Goal: Task Accomplishment & Management: Complete application form

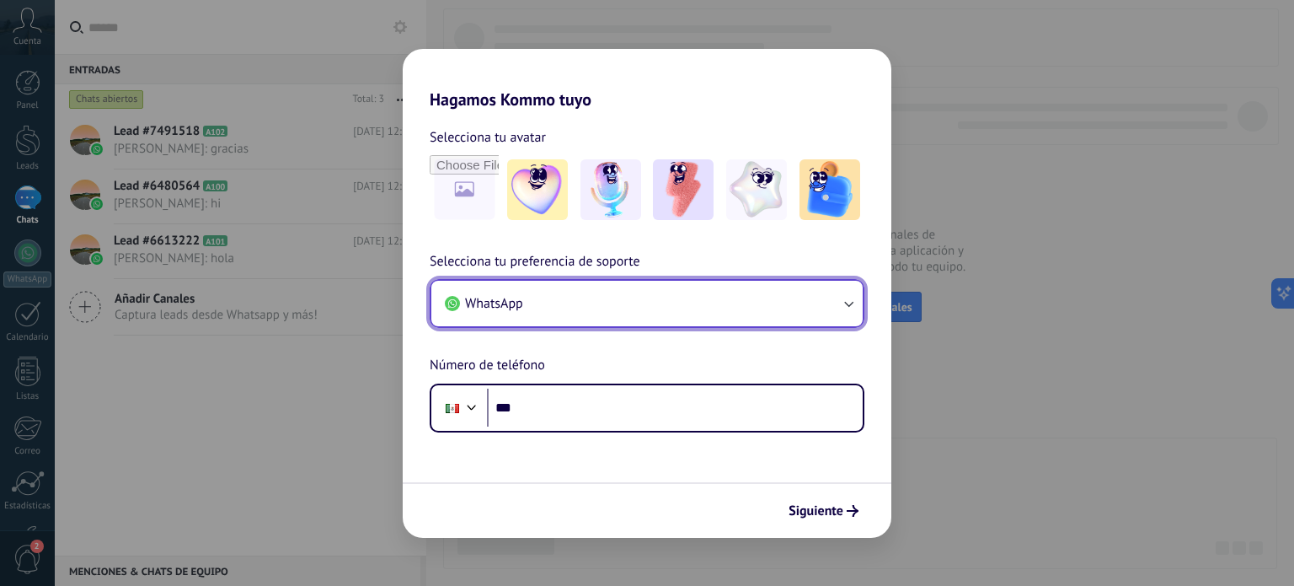
click at [843, 306] on icon "button" at bounding box center [848, 303] width 17 height 17
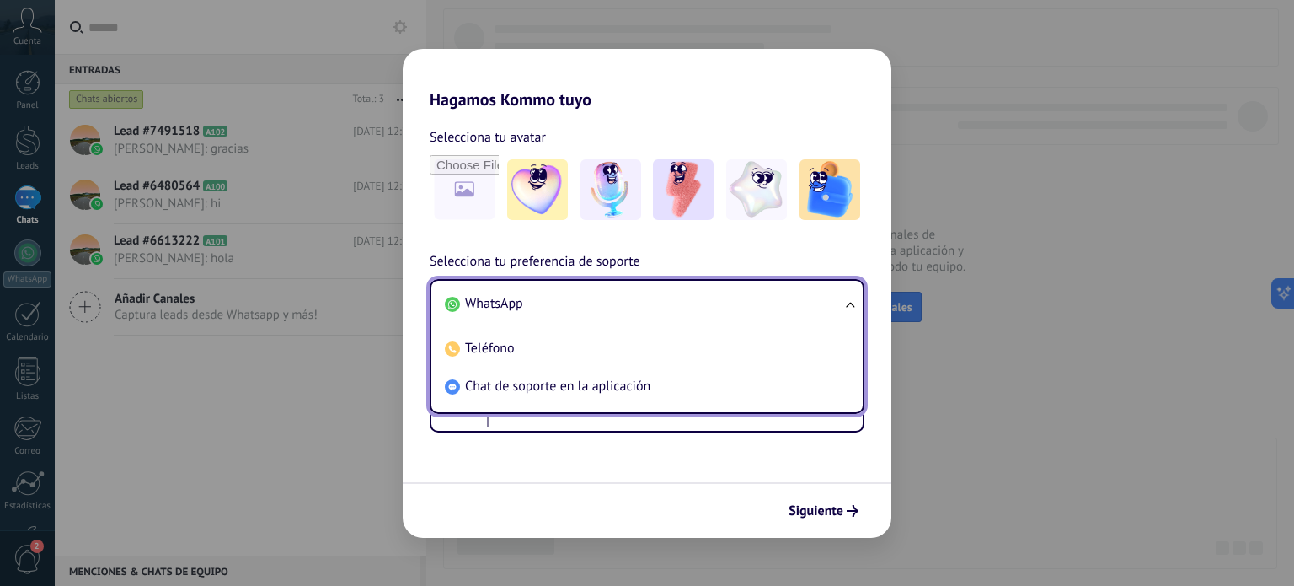
click at [843, 306] on ul "WhatsApp Teléfono Chat de soporte en la aplicación" at bounding box center [647, 346] width 435 height 135
click at [863, 243] on div "Selecciona tu avatar Selecciona tu preferencia de soporte WhatsApp WhatsApp Tel…" at bounding box center [647, 271] width 489 height 323
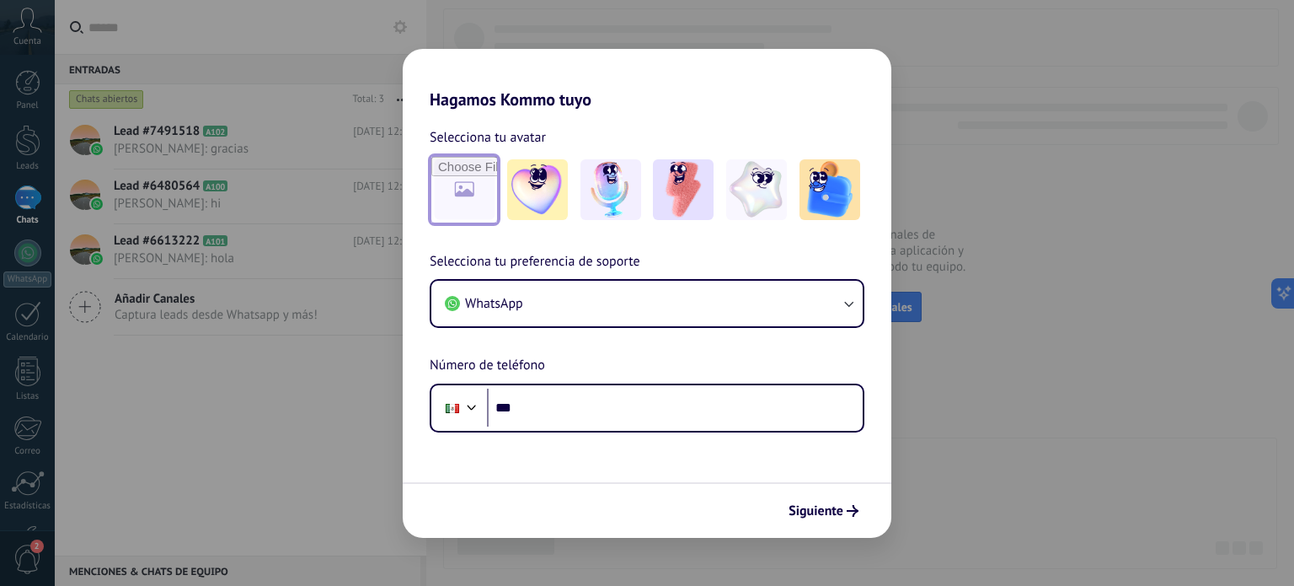
click at [462, 191] on input "file" at bounding box center [464, 190] width 66 height 66
type input "**********"
click at [461, 195] on img at bounding box center [464, 189] width 61 height 61
click at [466, 179] on img at bounding box center [464, 189] width 61 height 61
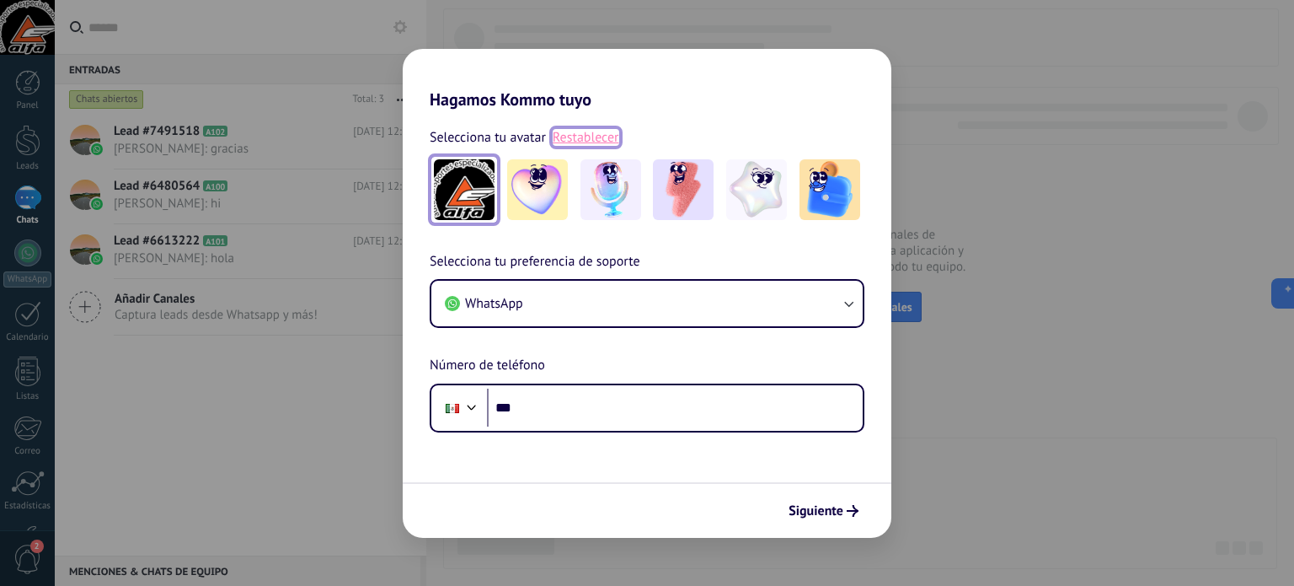
click at [570, 137] on link "Restablecer" at bounding box center [586, 137] width 67 height 17
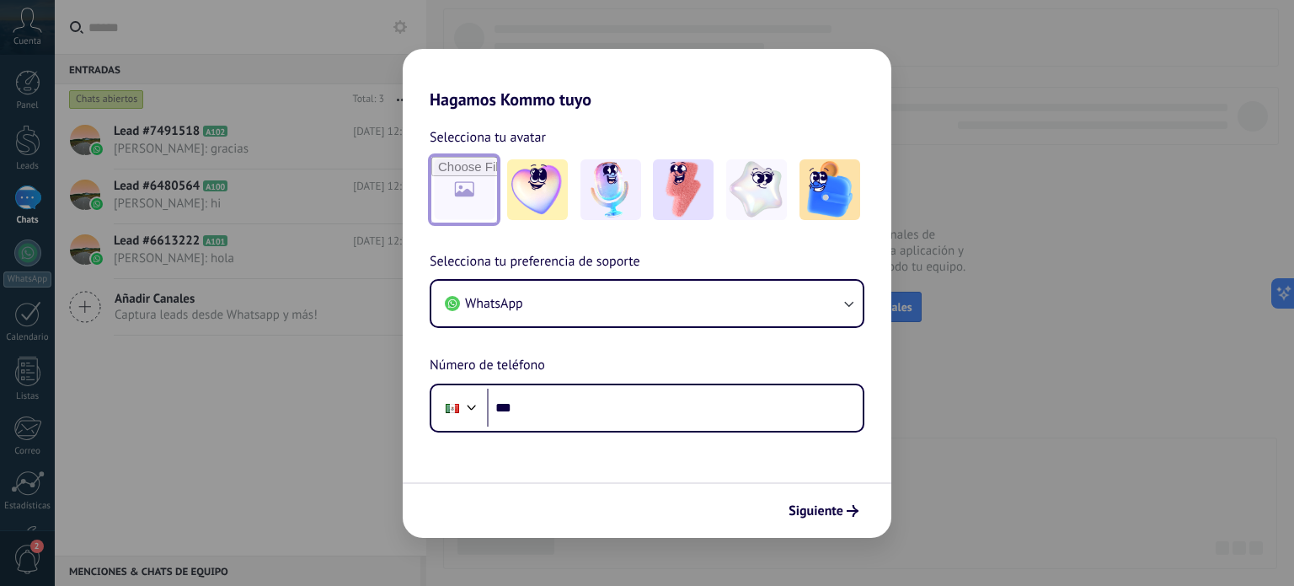
click at [462, 185] on input "file" at bounding box center [464, 190] width 66 height 66
type input "**********"
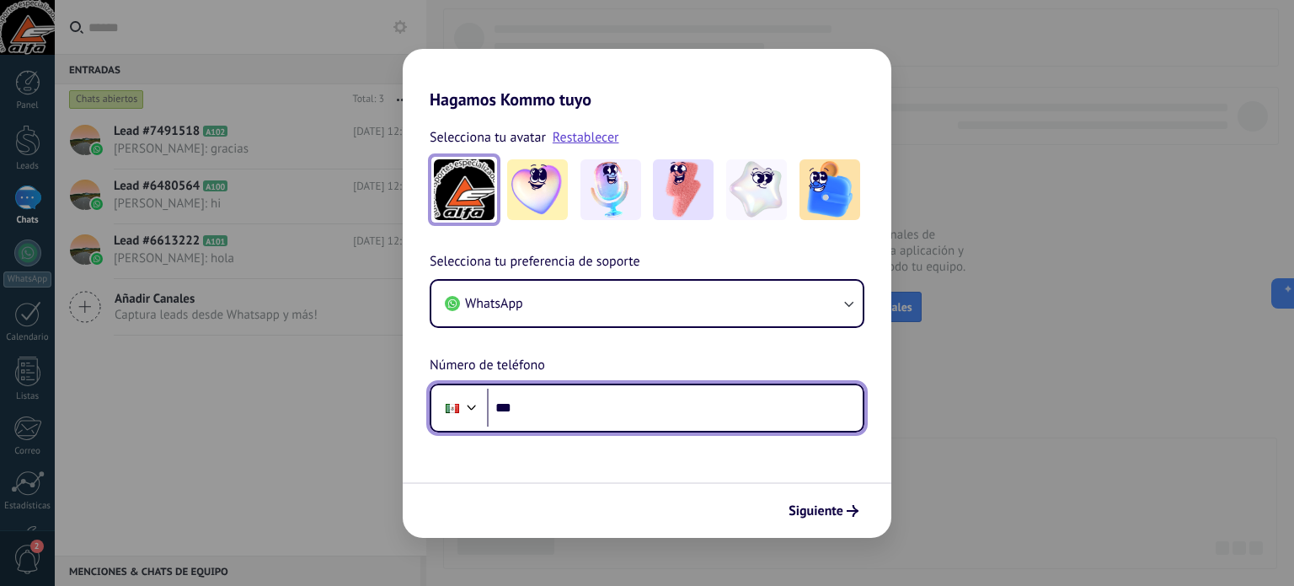
click at [631, 414] on input "***" at bounding box center [675, 407] width 376 height 39
type input "**********"
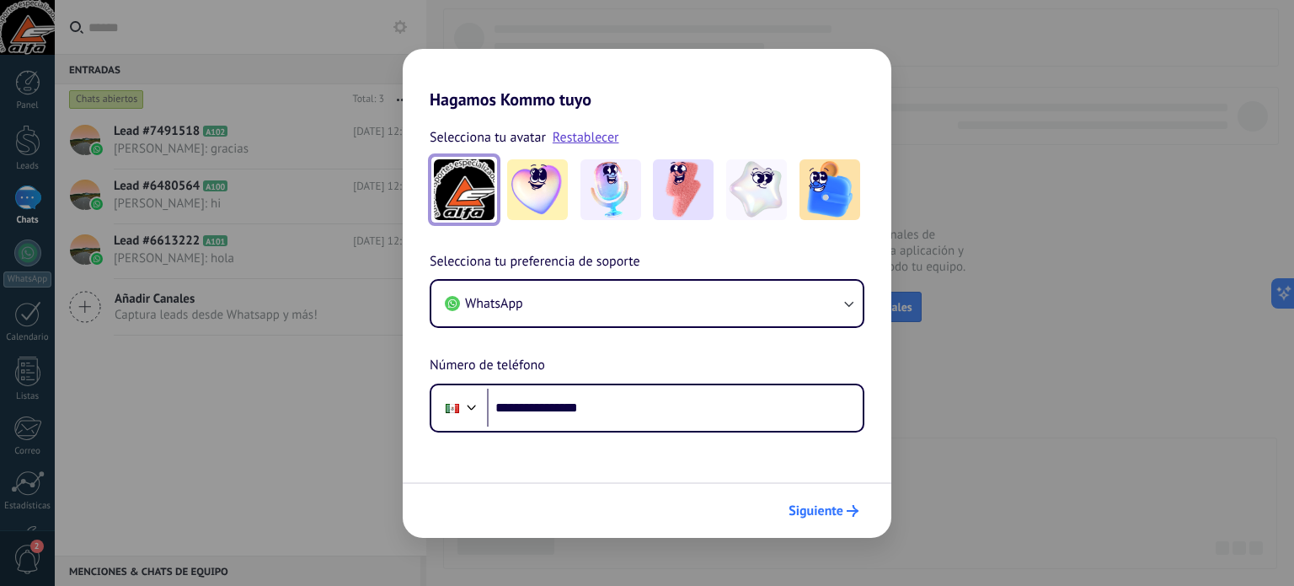
click at [829, 514] on span "Siguiente" at bounding box center [816, 511] width 55 height 12
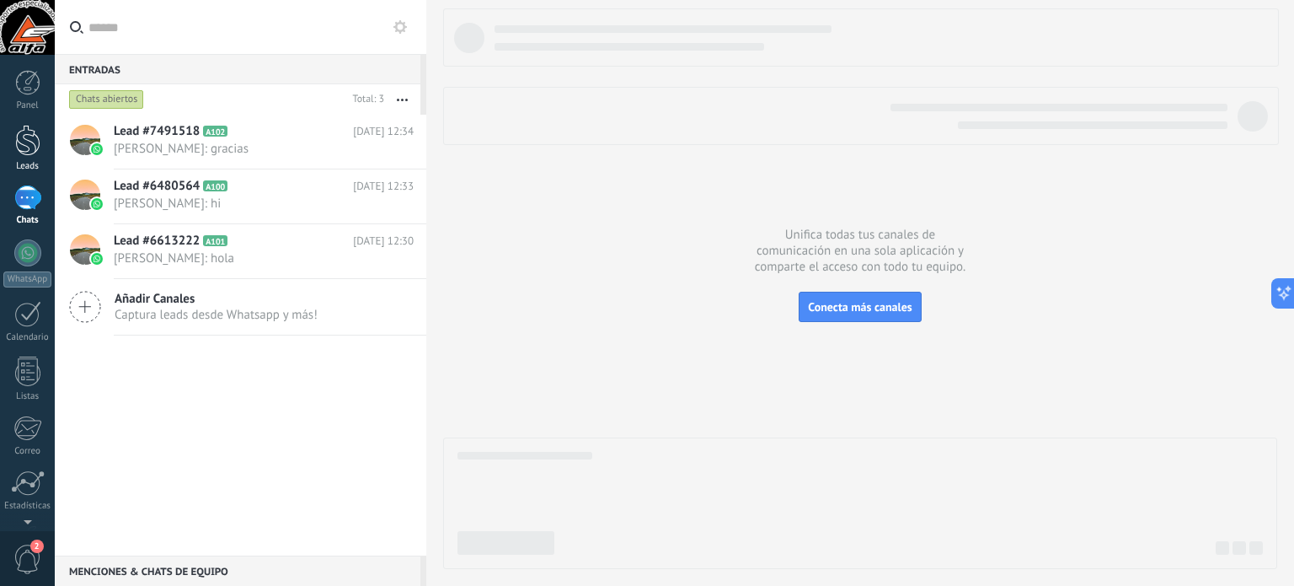
click at [28, 147] on div at bounding box center [27, 140] width 25 height 31
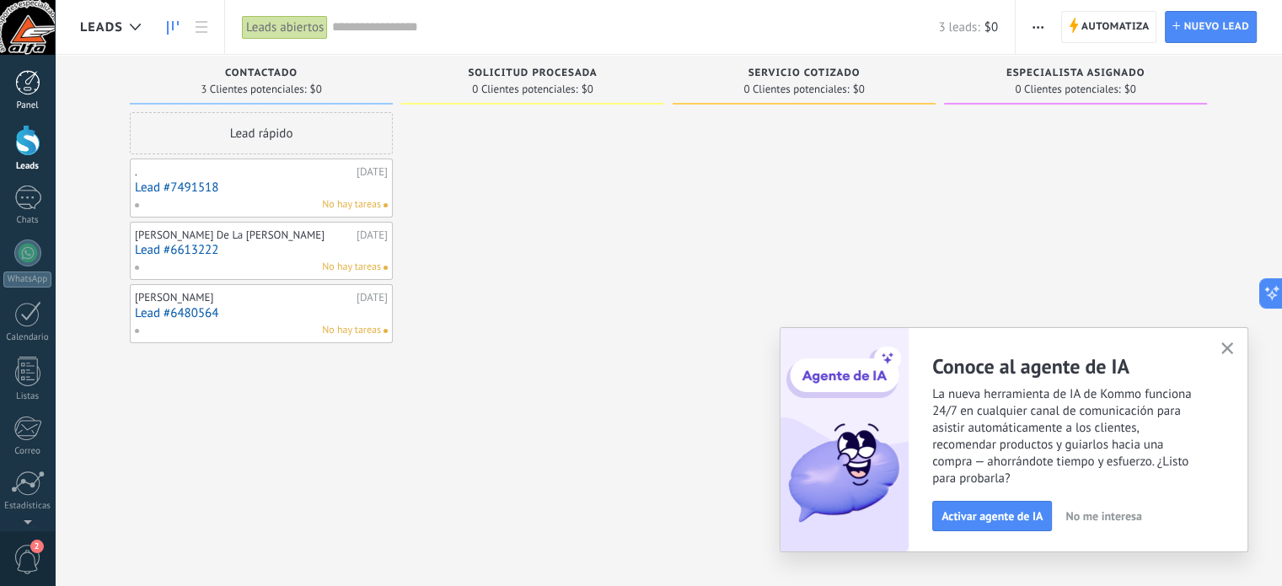
click at [12, 88] on link "Panel" at bounding box center [27, 90] width 55 height 41
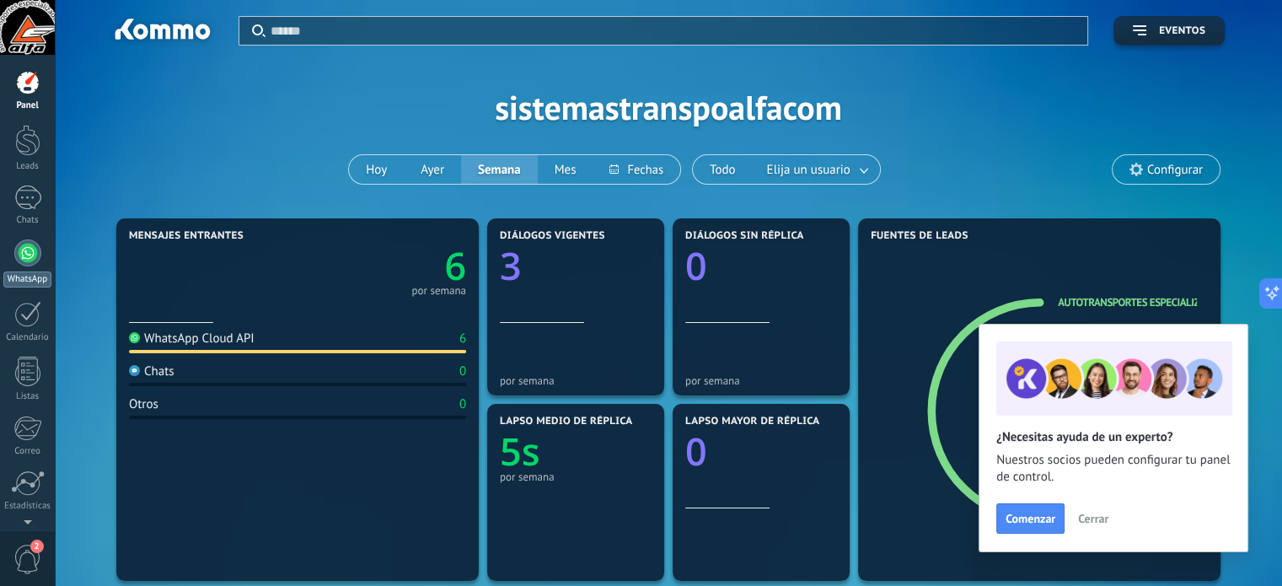
click at [27, 253] on div at bounding box center [27, 252] width 27 height 27
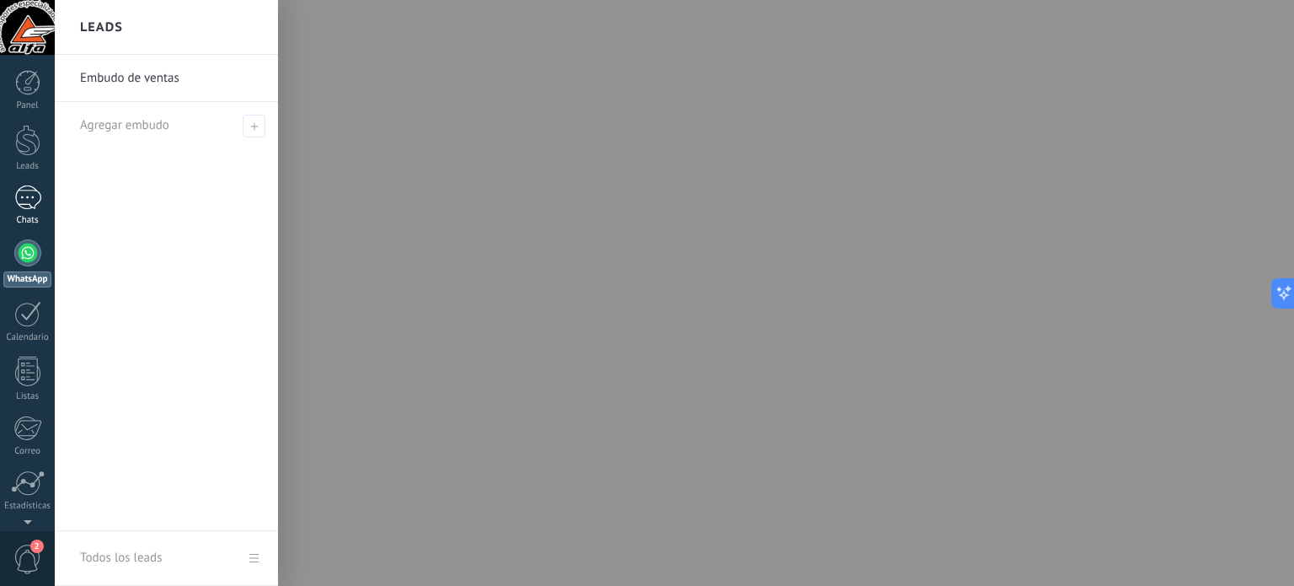
click at [17, 196] on div at bounding box center [27, 197] width 27 height 24
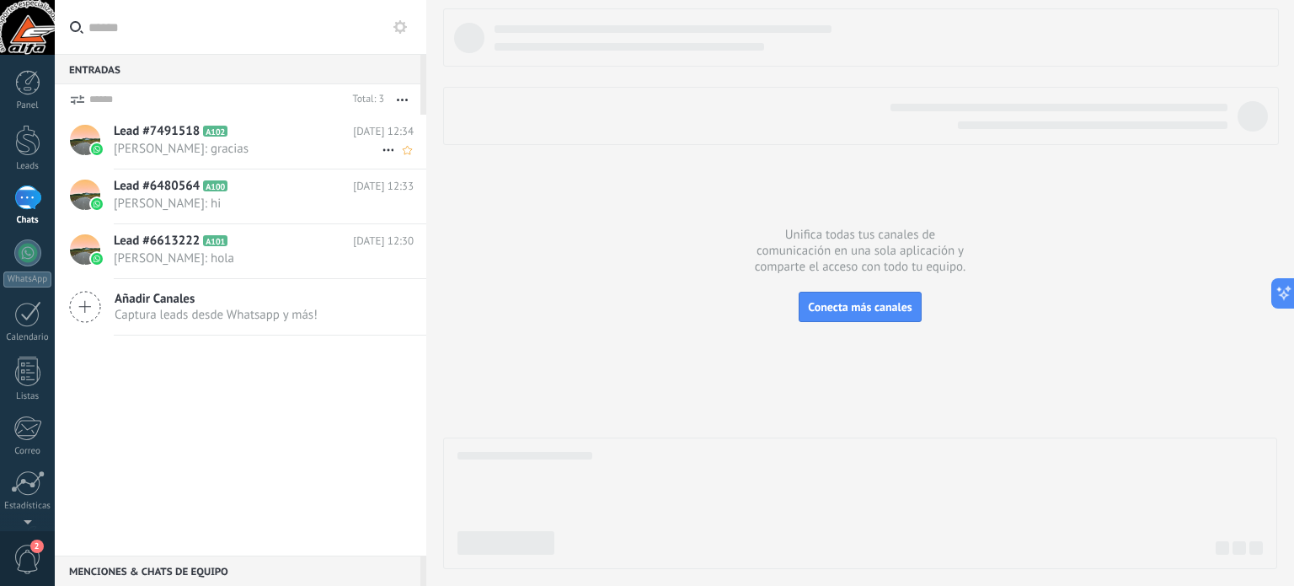
click at [185, 139] on span "Lead #7491518" at bounding box center [157, 131] width 86 height 17
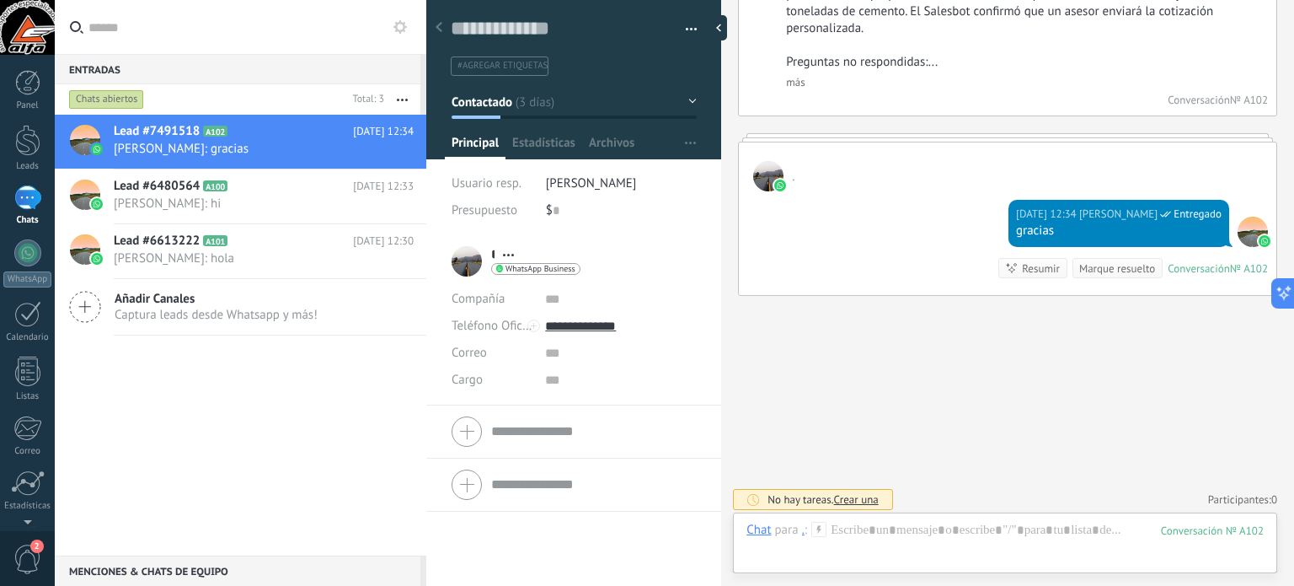
click at [607, 176] on span "[PERSON_NAME]" at bounding box center [591, 183] width 91 height 16
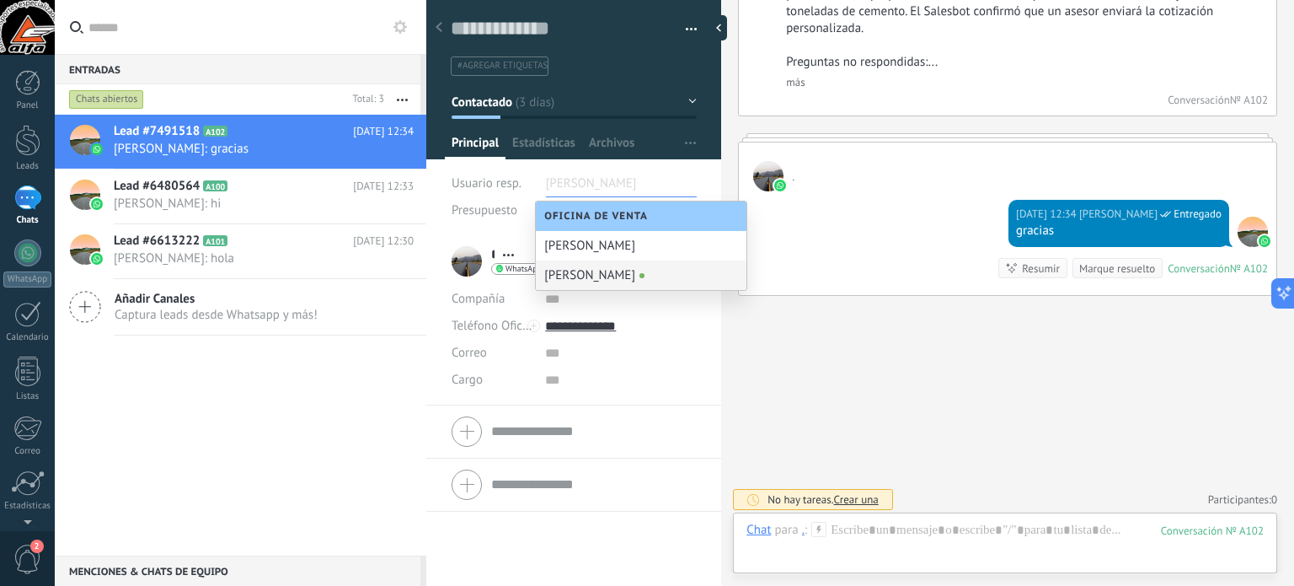
click at [621, 272] on div "[PERSON_NAME]" at bounding box center [641, 274] width 211 height 29
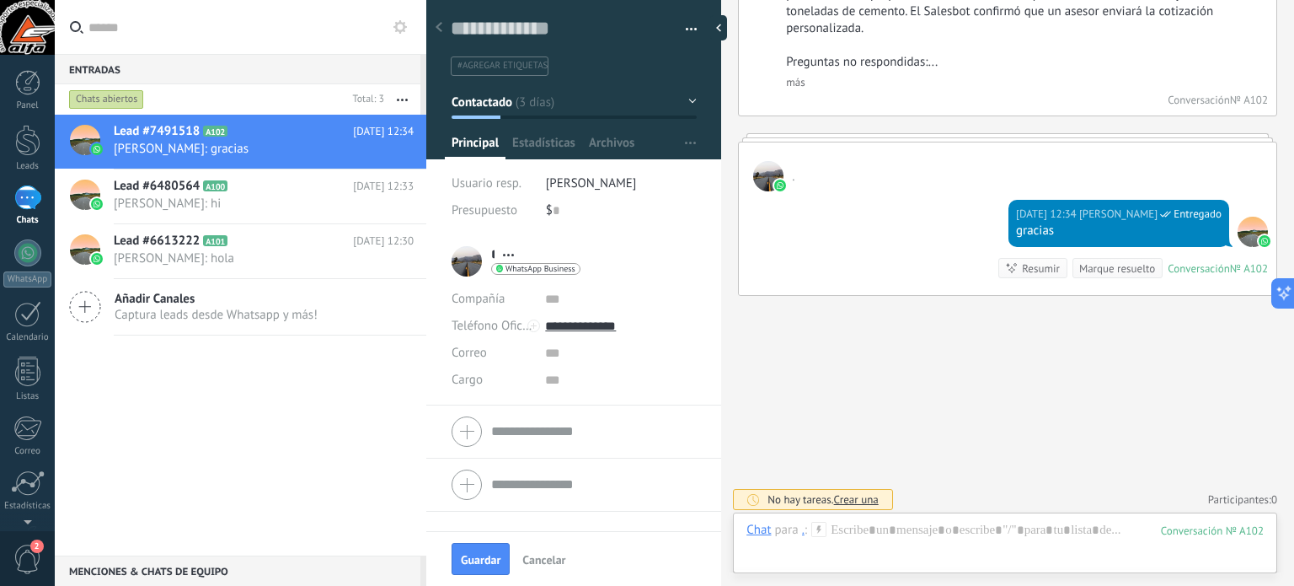
click at [281, 460] on div "Lead #7491518 A102 [DATE] 12:34 [PERSON_NAME]: gracias Lead #6480564 A100 [DATE…" at bounding box center [241, 335] width 372 height 441
click at [318, 426] on div "Lead #7491518 A102 [DATE] 12:34 [PERSON_NAME]: gracias Lead #6480564 A100 [DATE…" at bounding box center [241, 335] width 372 height 441
click at [590, 175] on span "[PERSON_NAME]" at bounding box center [591, 183] width 91 height 16
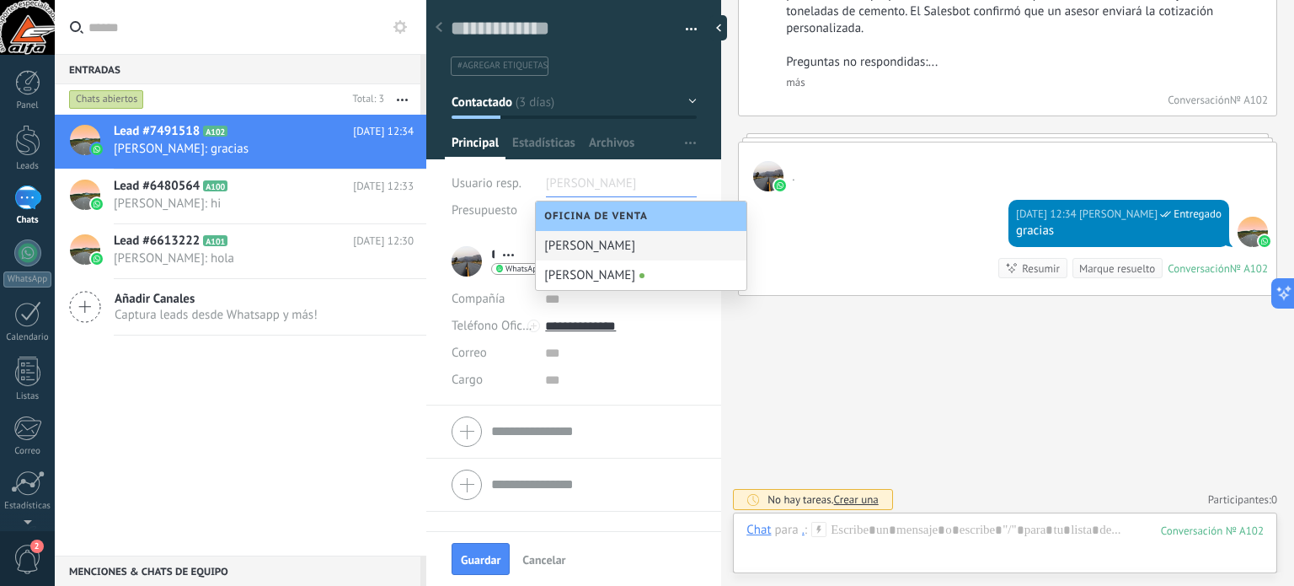
click at [589, 252] on div "[PERSON_NAME]" at bounding box center [641, 245] width 211 height 29
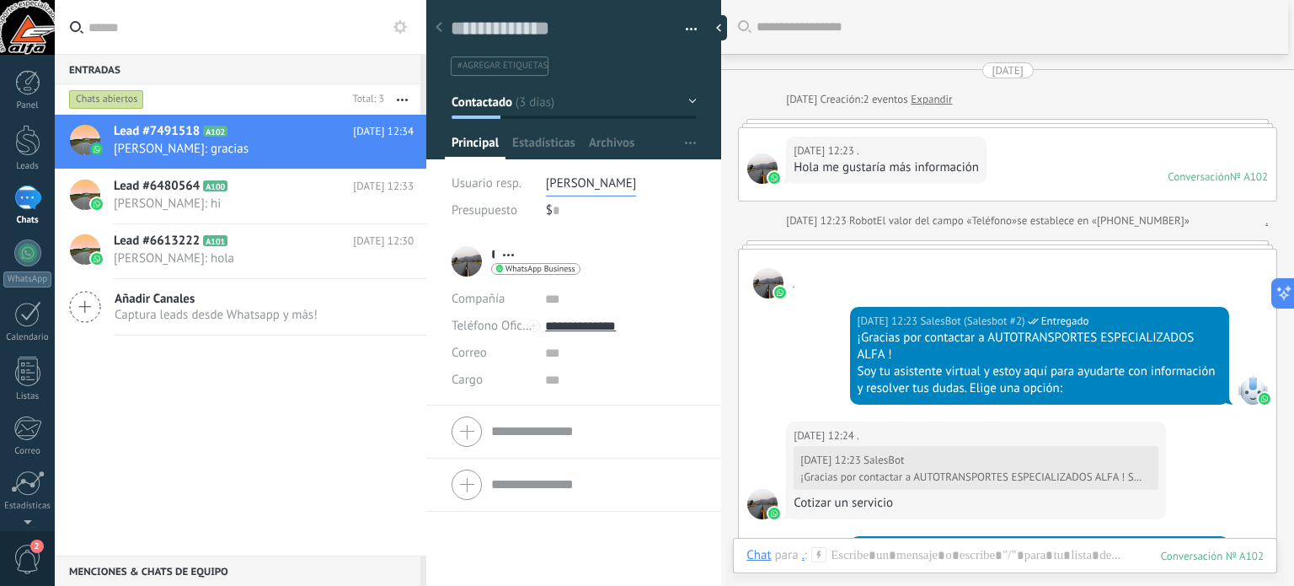
scroll to position [13, 0]
click at [15, 563] on span "2" at bounding box center [27, 558] width 29 height 29
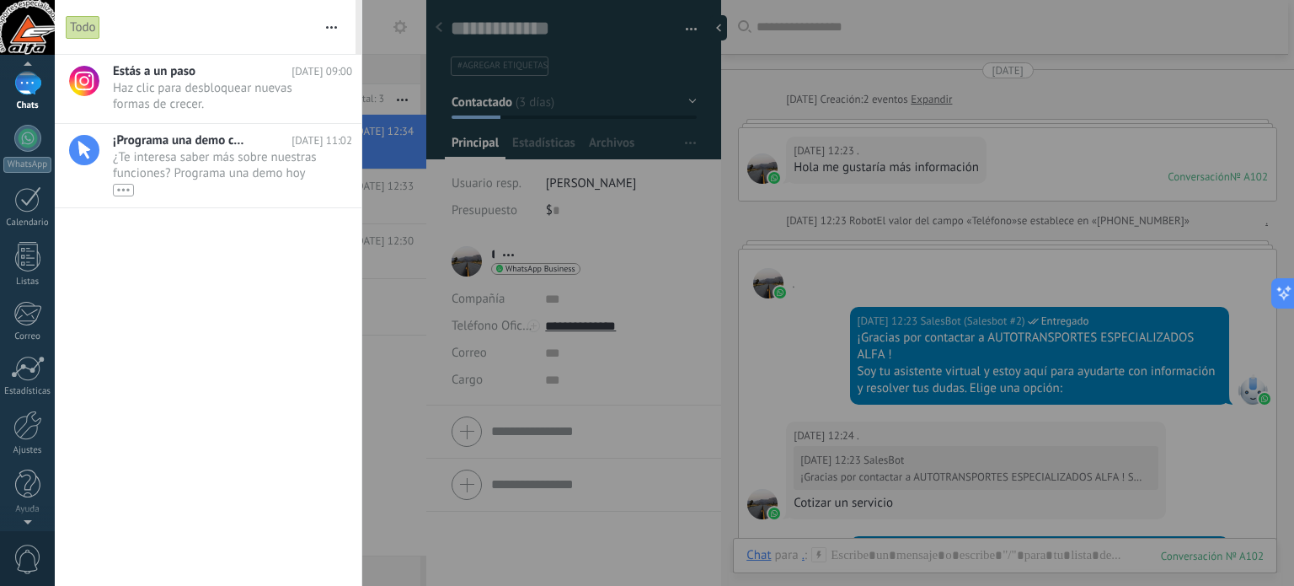
scroll to position [90, 0]
click at [11, 34] on div at bounding box center [27, 27] width 55 height 55
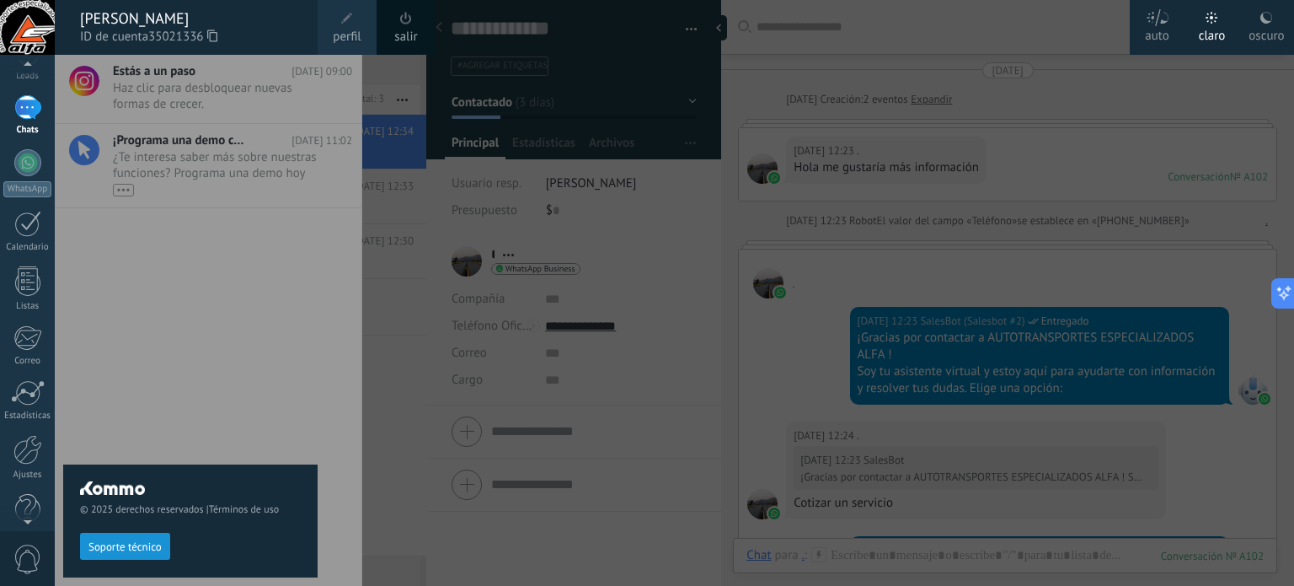
click at [407, 19] on span at bounding box center [406, 18] width 12 height 13
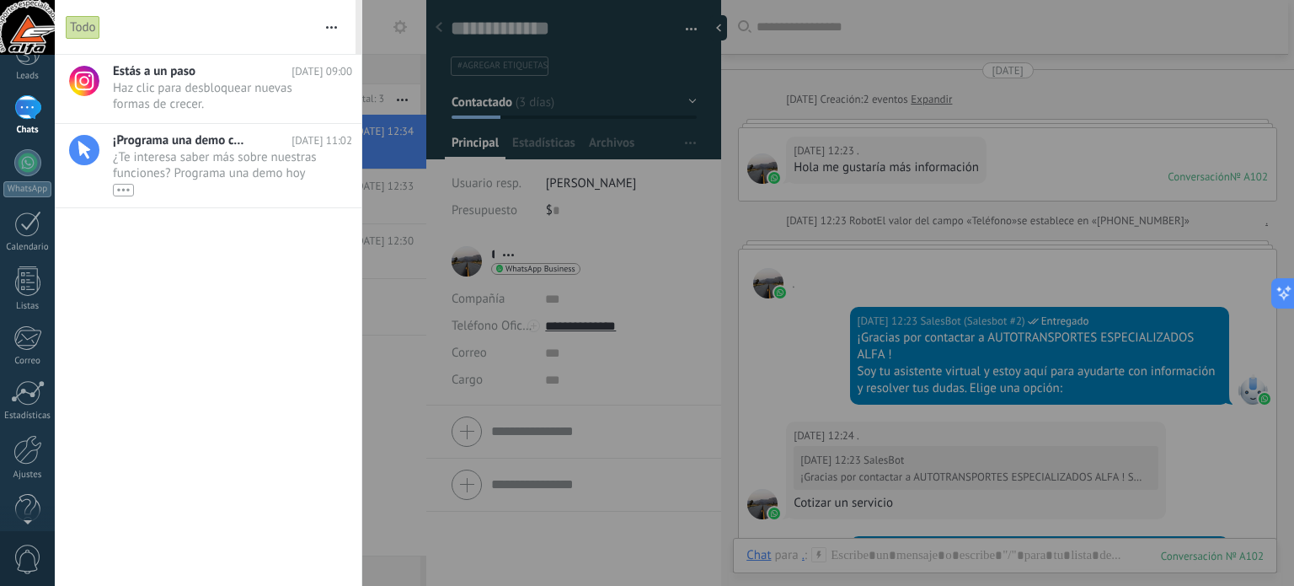
scroll to position [0, 0]
